Goal: Information Seeking & Learning: Learn about a topic

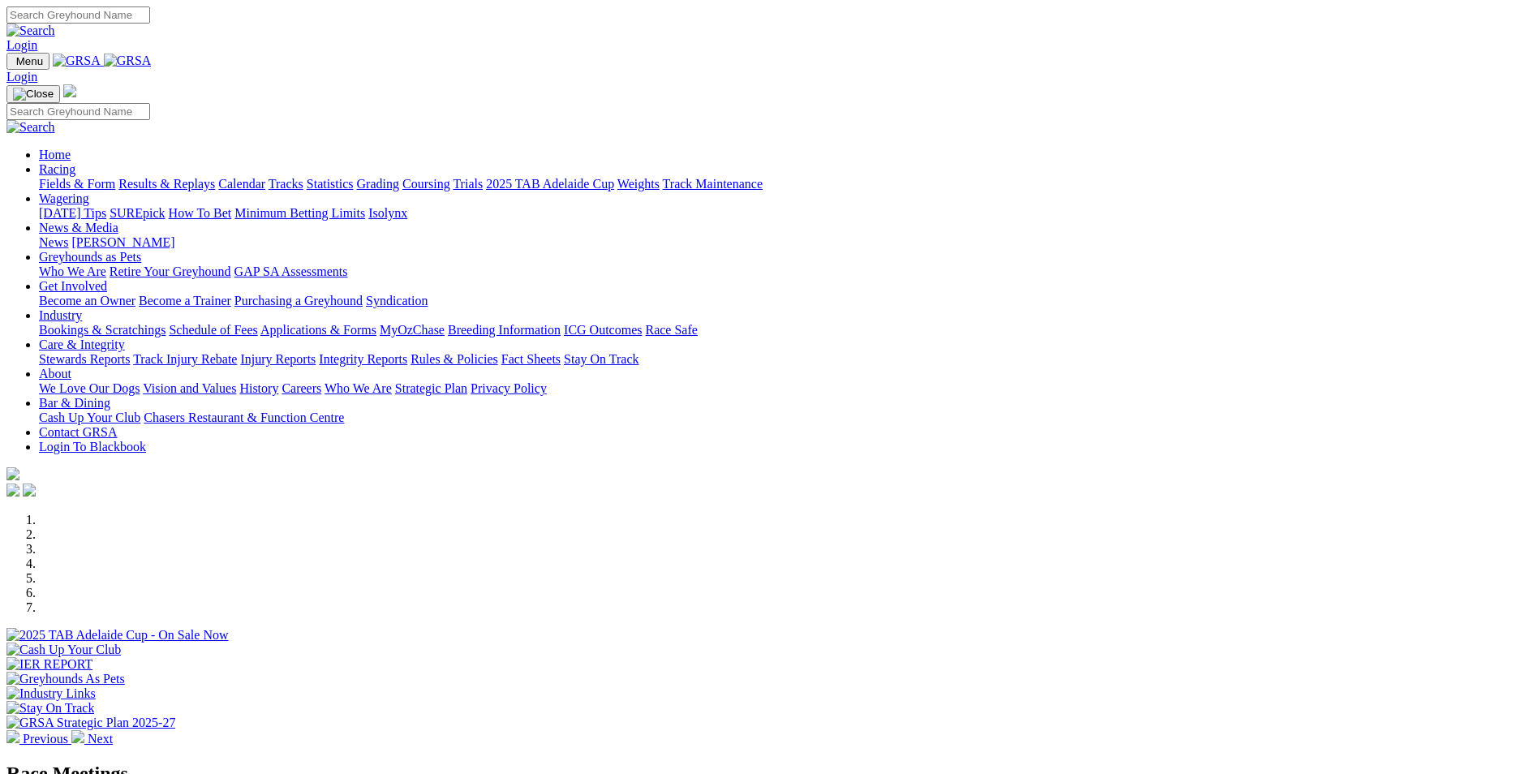
scroll to position [487, 0]
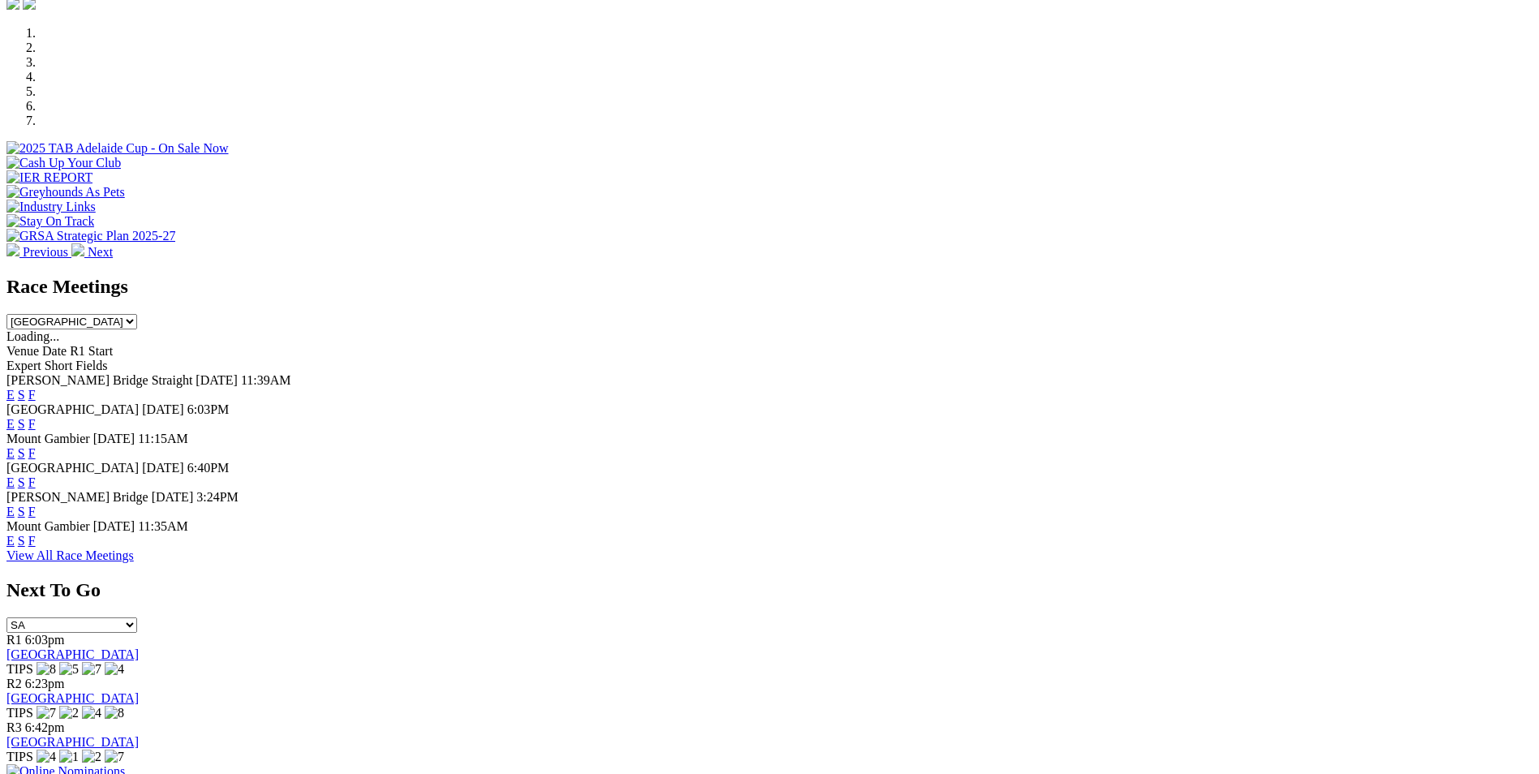
click at [36, 539] on link "F" at bounding box center [31, 541] width 7 height 14
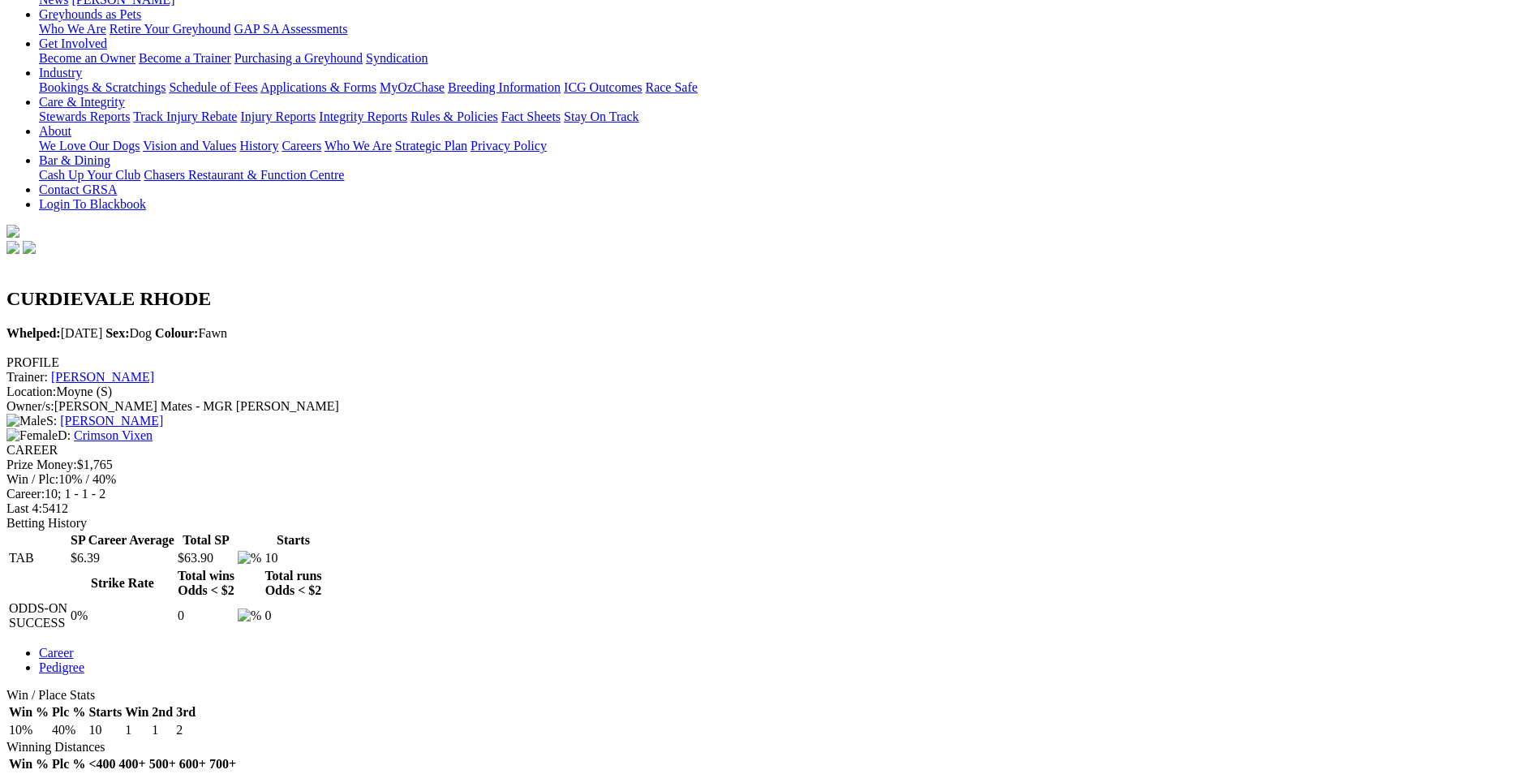
scroll to position [243, 0]
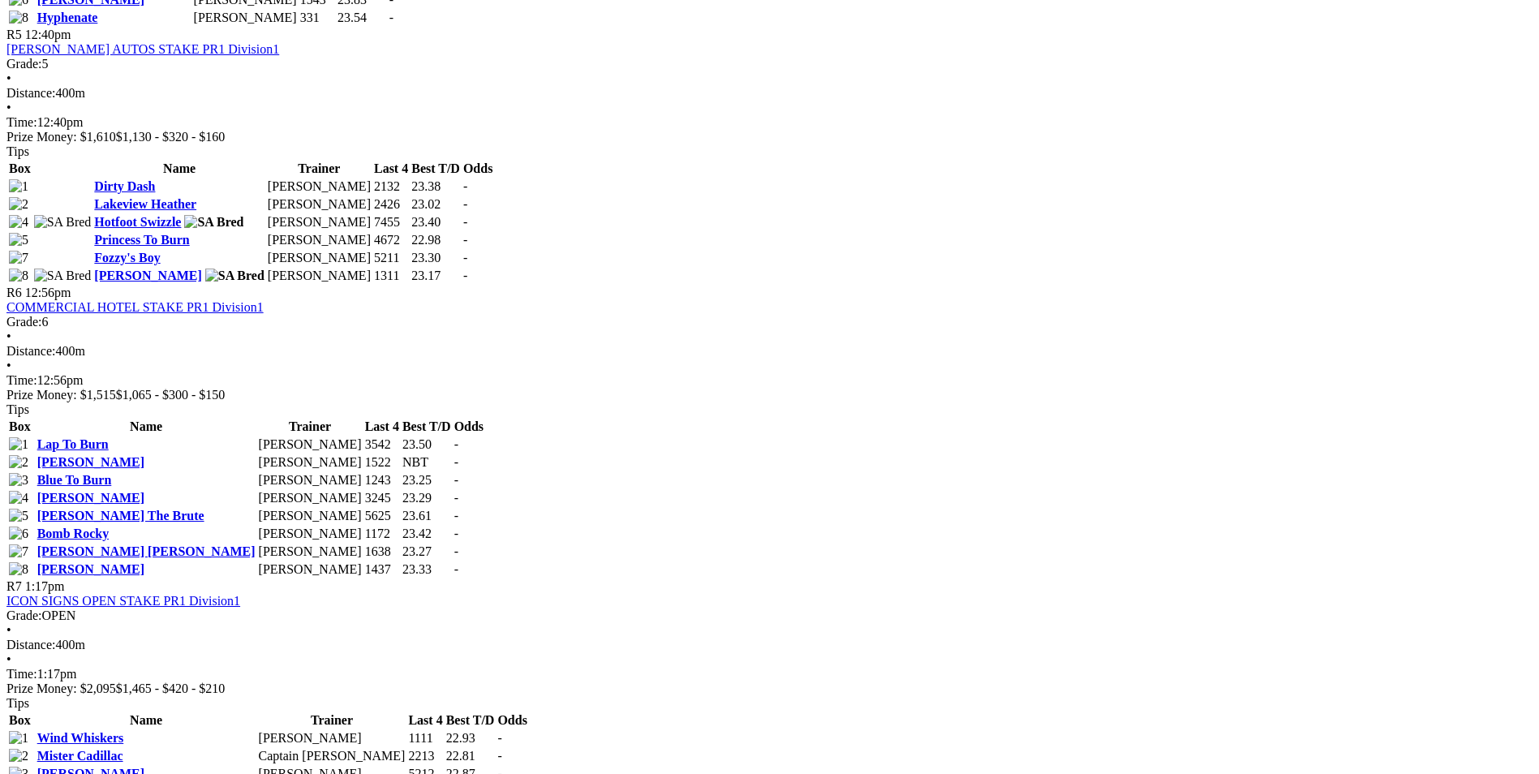
scroll to position [1785, 0]
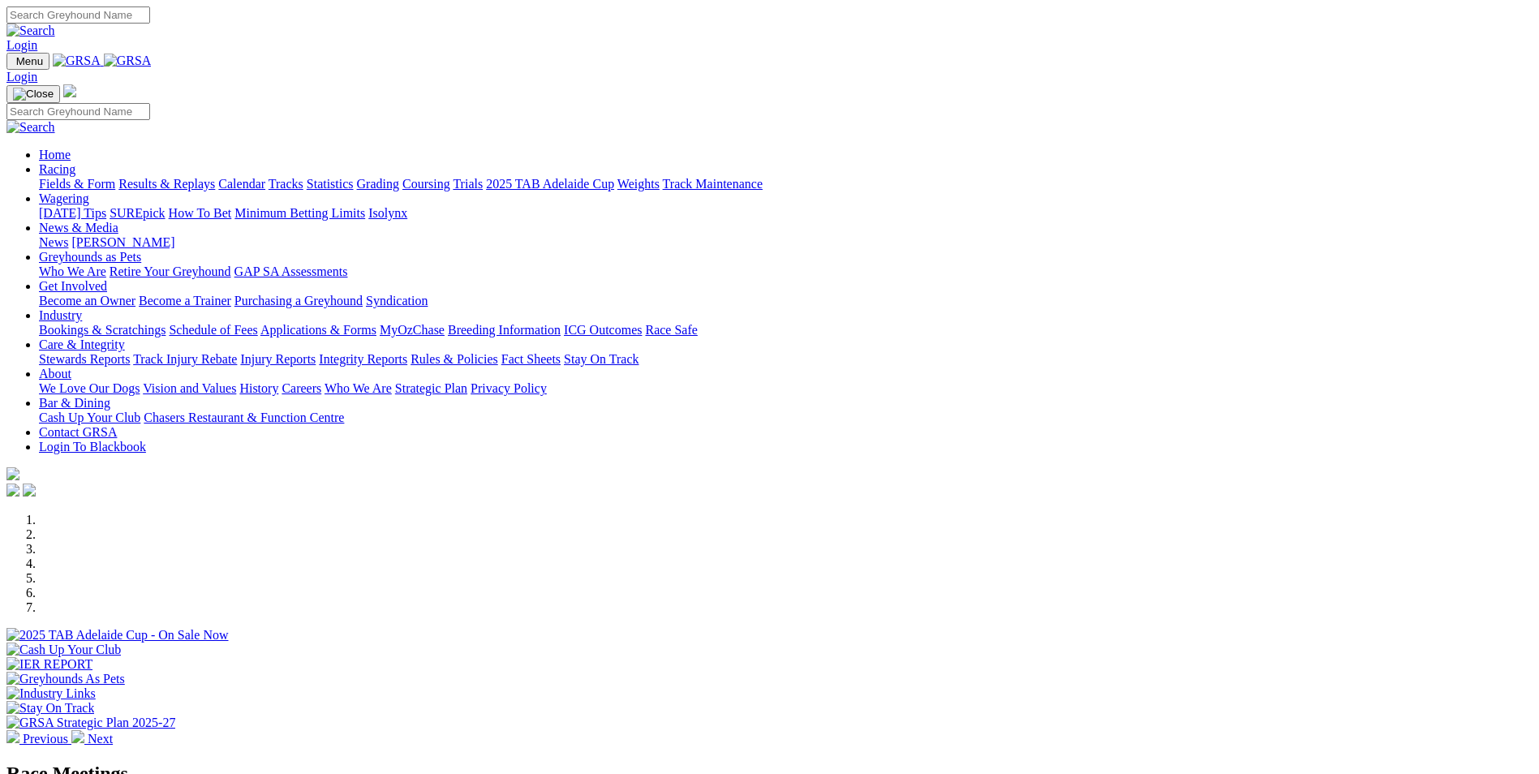
scroll to position [487, 0]
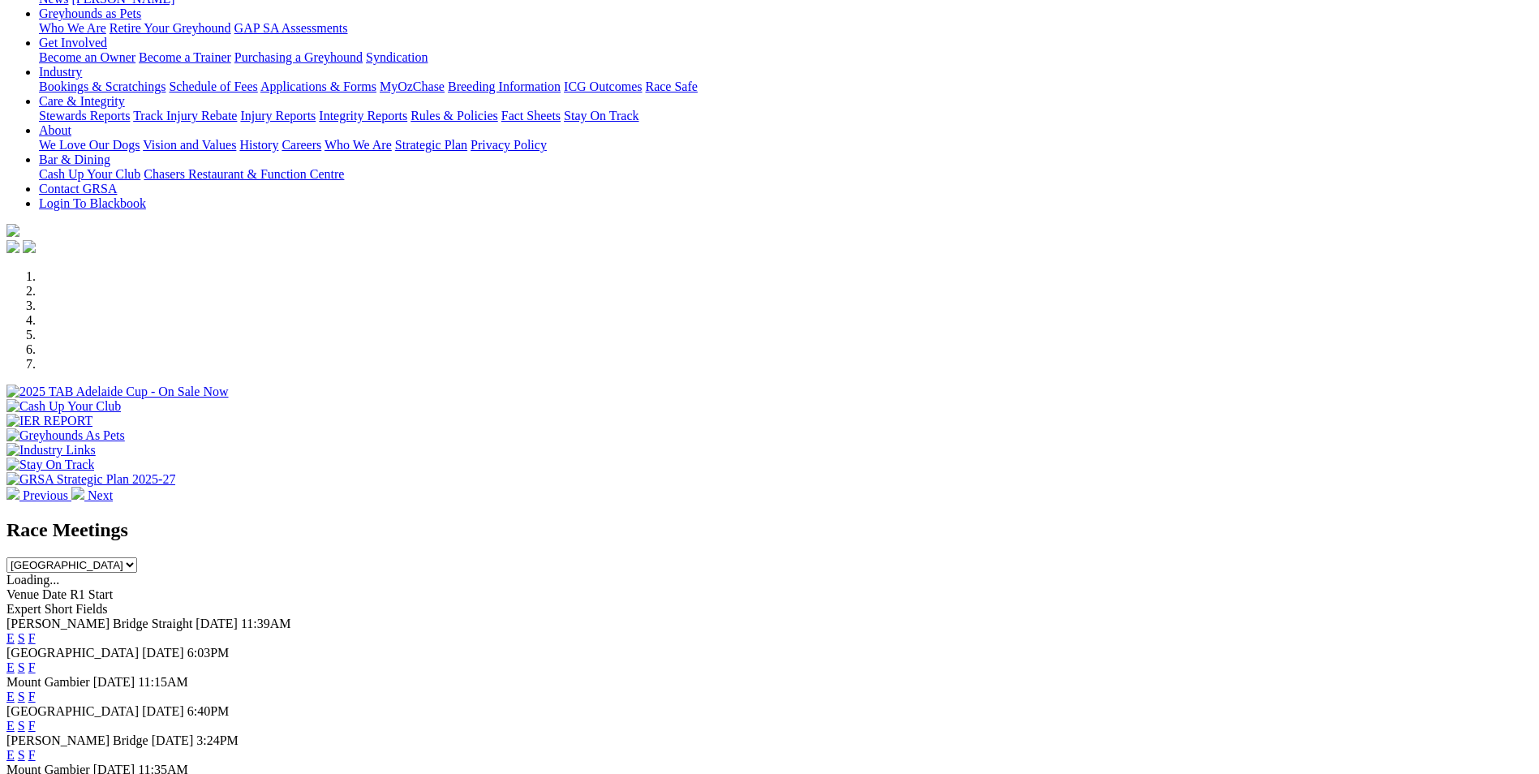
click at [36, 690] on link "F" at bounding box center [31, 697] width 7 height 14
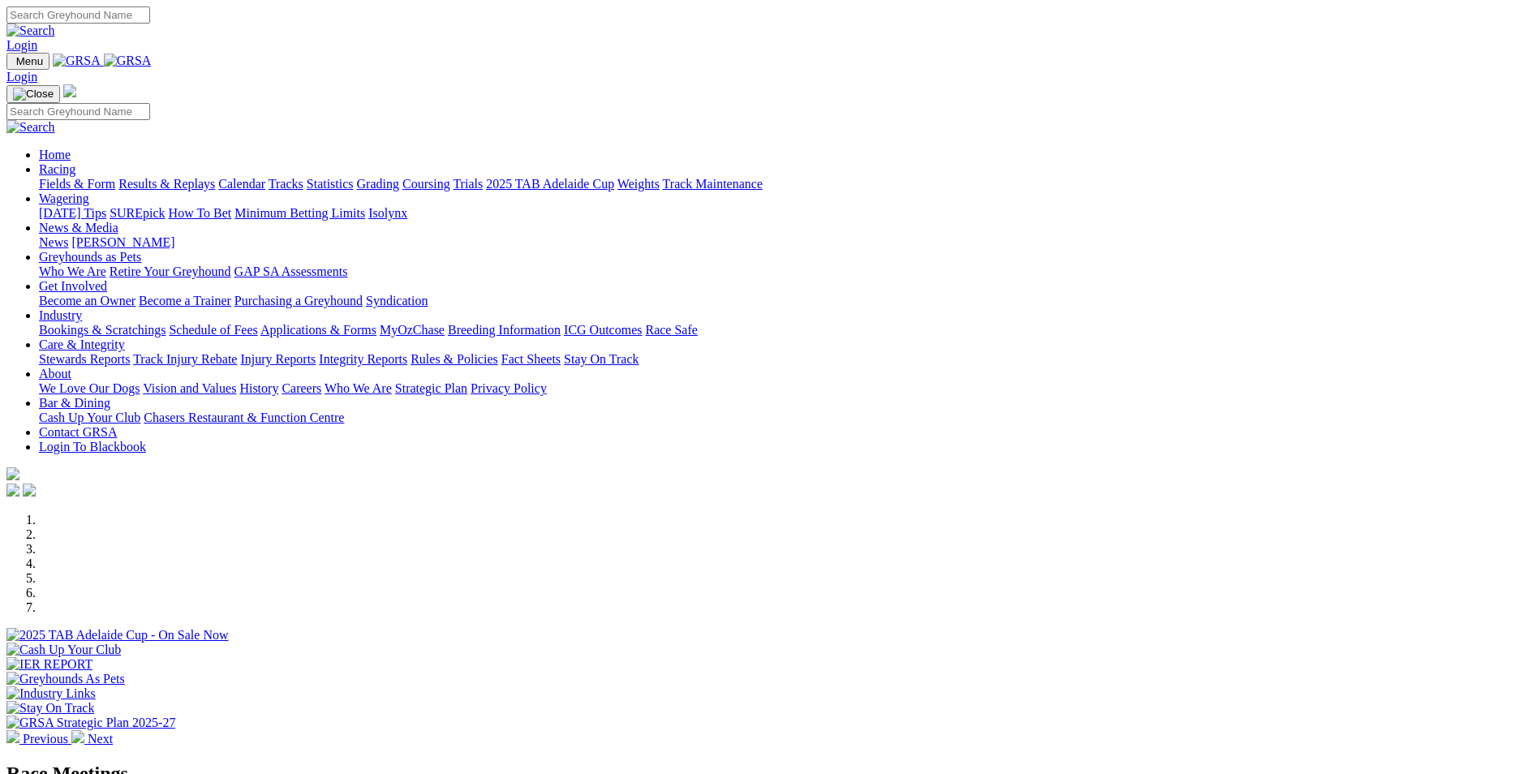
scroll to position [243, 0]
